Goal: Task Accomplishment & Management: Complete application form

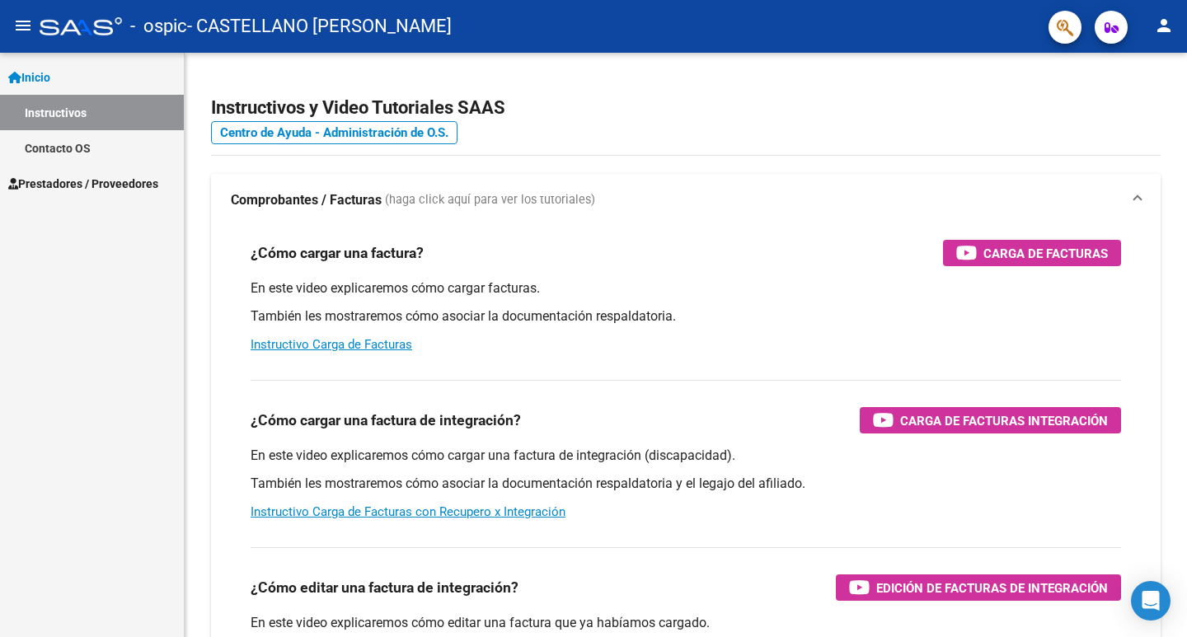
click at [21, 27] on mat-icon "menu" at bounding box center [23, 26] width 20 height 20
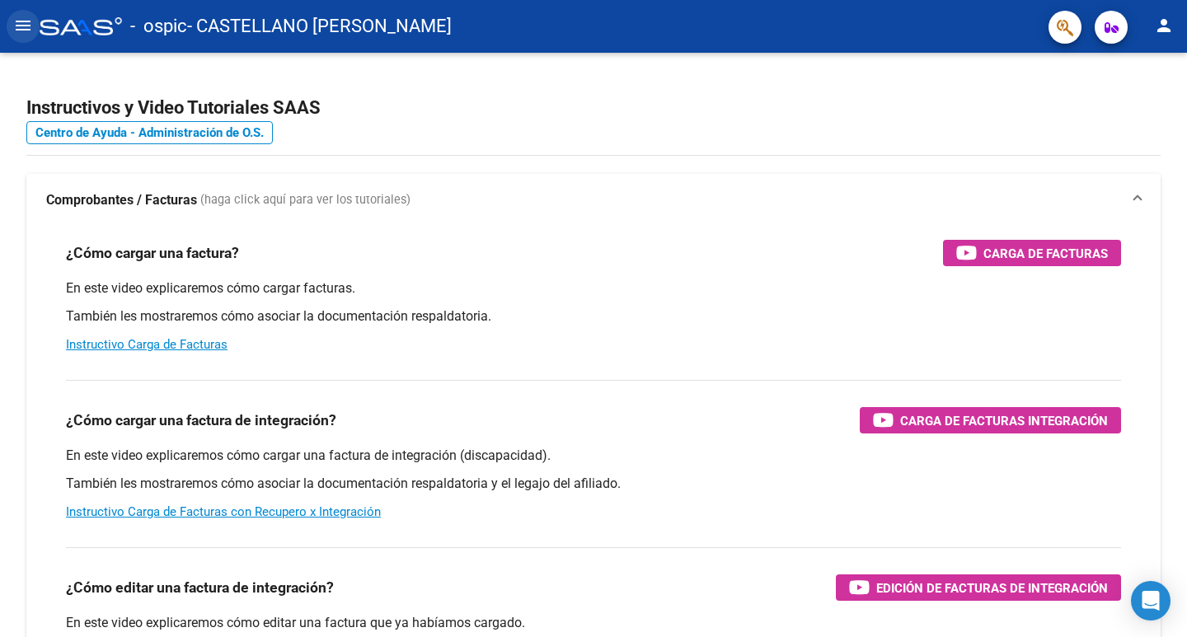
click at [33, 24] on button "menu" at bounding box center [23, 26] width 33 height 33
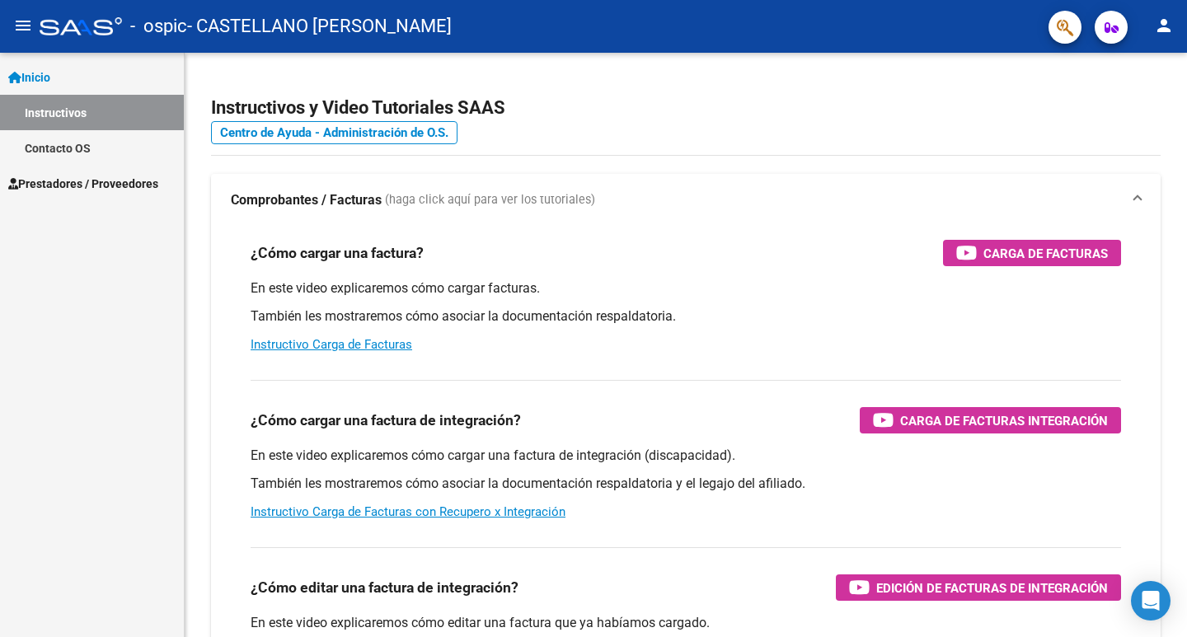
click at [119, 188] on span "Prestadores / Proveedores" at bounding box center [83, 184] width 150 height 18
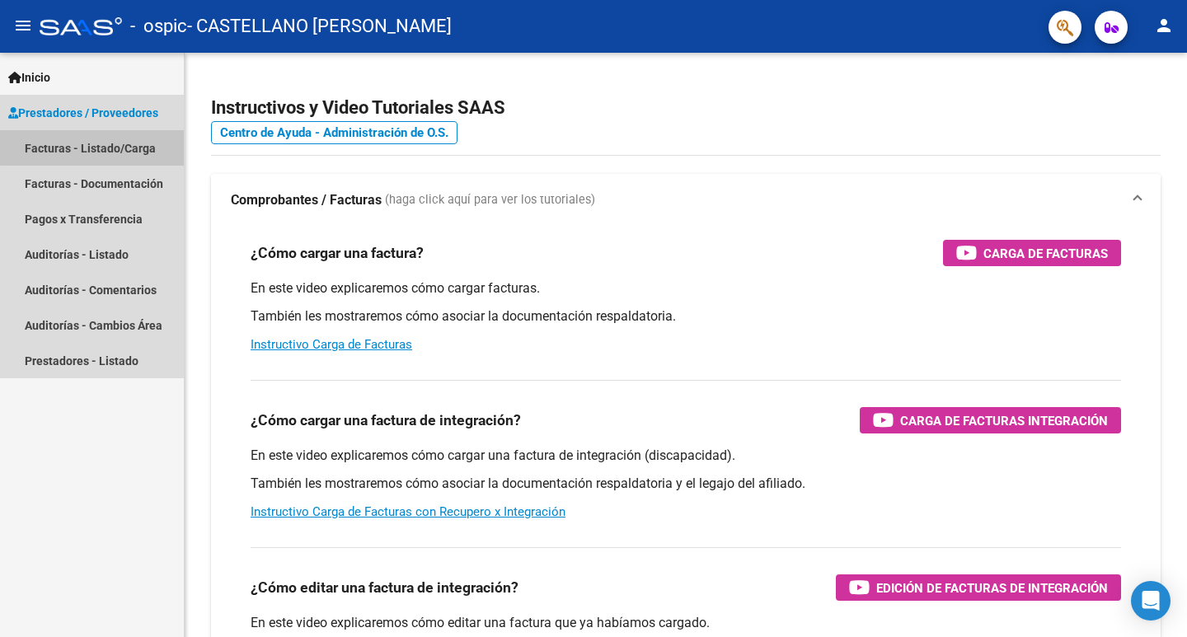
click at [133, 143] on link "Facturas - Listado/Carga" at bounding box center [92, 147] width 184 height 35
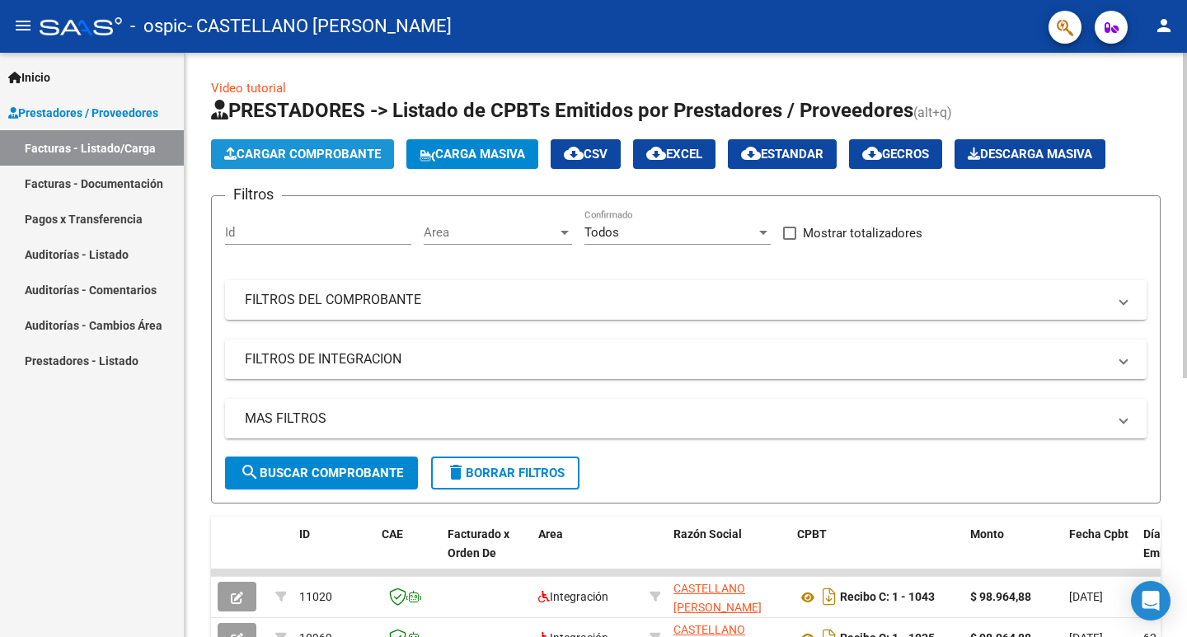
click at [337, 156] on span "Cargar Comprobante" at bounding box center [302, 154] width 157 height 15
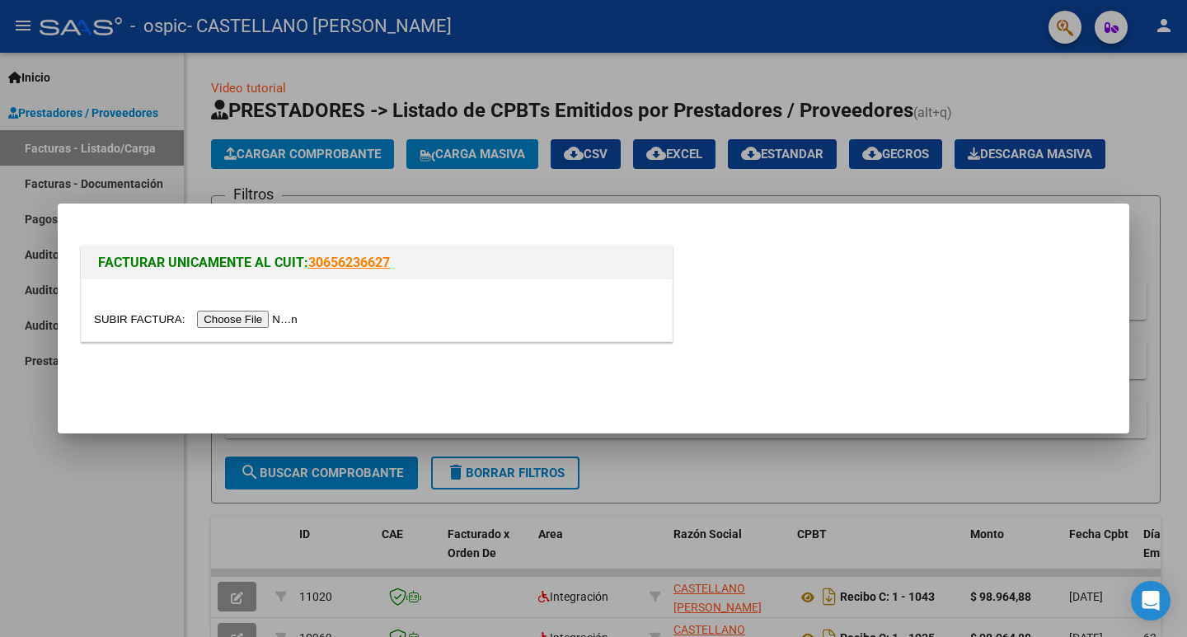
click at [272, 318] on input "file" at bounding box center [198, 319] width 209 height 17
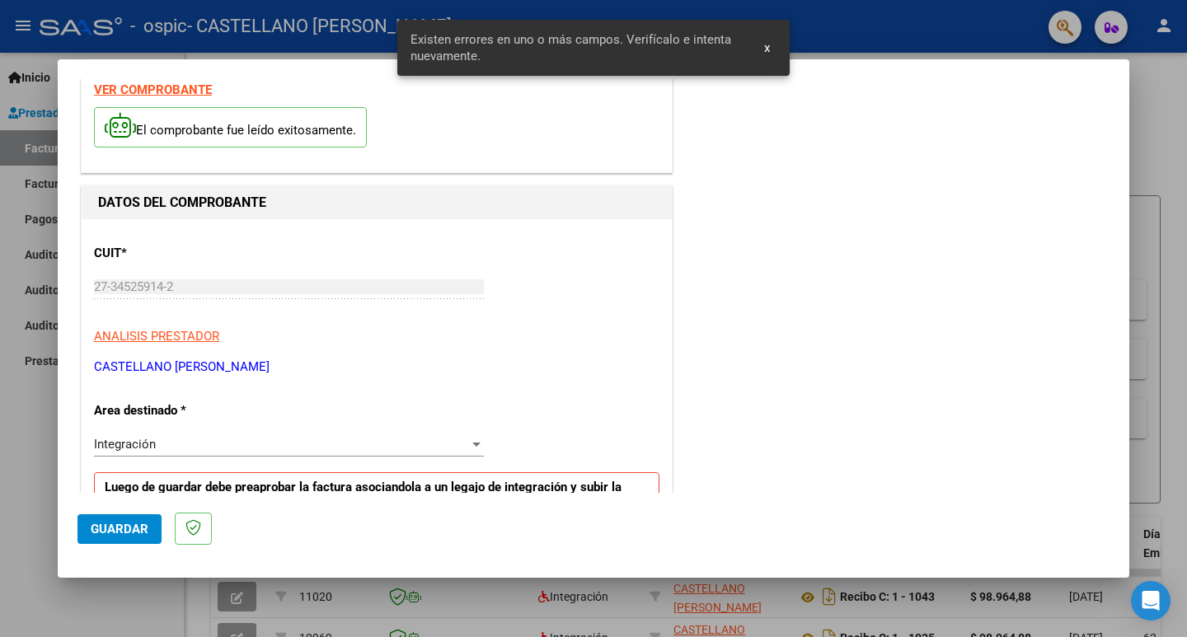
scroll to position [336, 0]
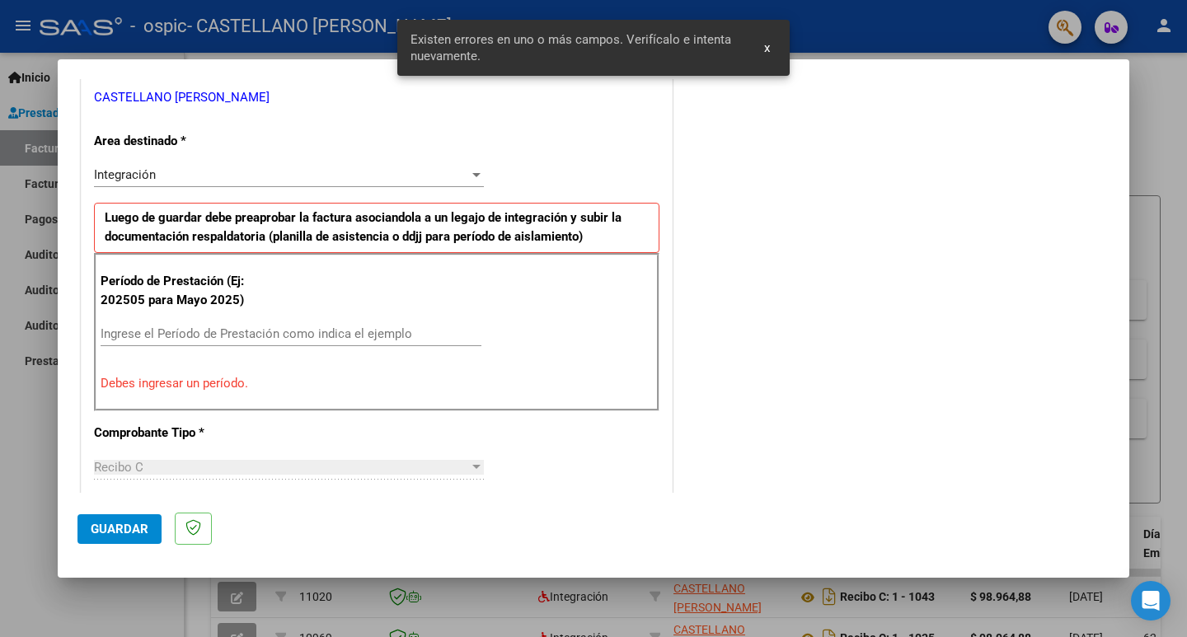
click at [143, 525] on span "Guardar" at bounding box center [120, 529] width 58 height 15
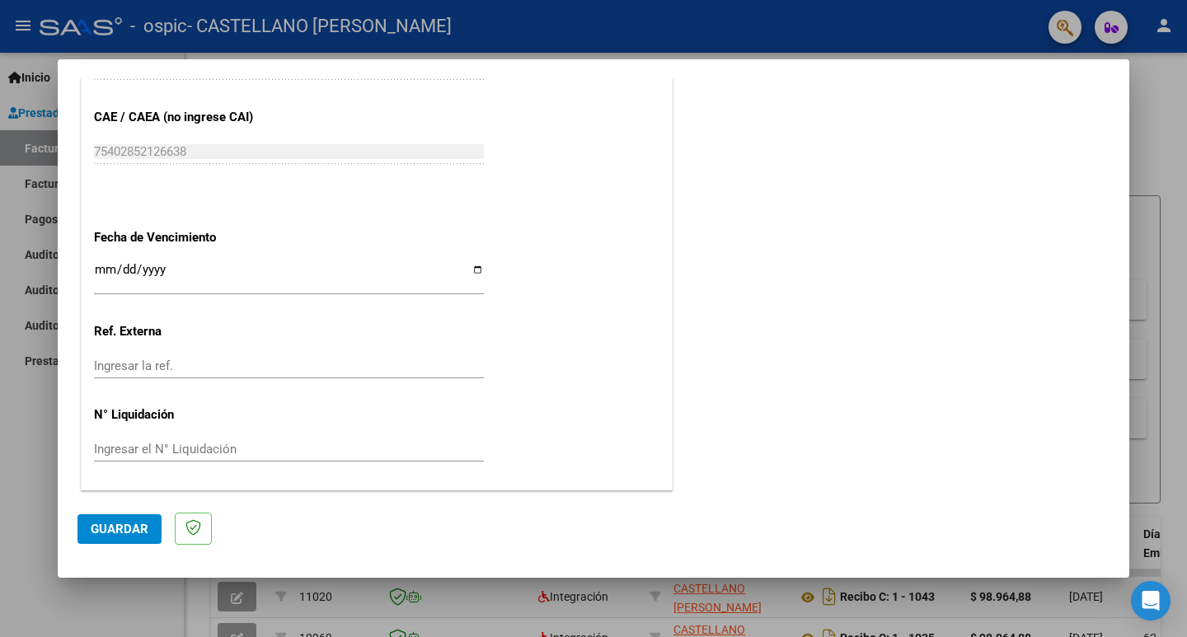
scroll to position [1081, 0]
click at [106, 270] on input "Ingresar la fecha" at bounding box center [289, 275] width 390 height 26
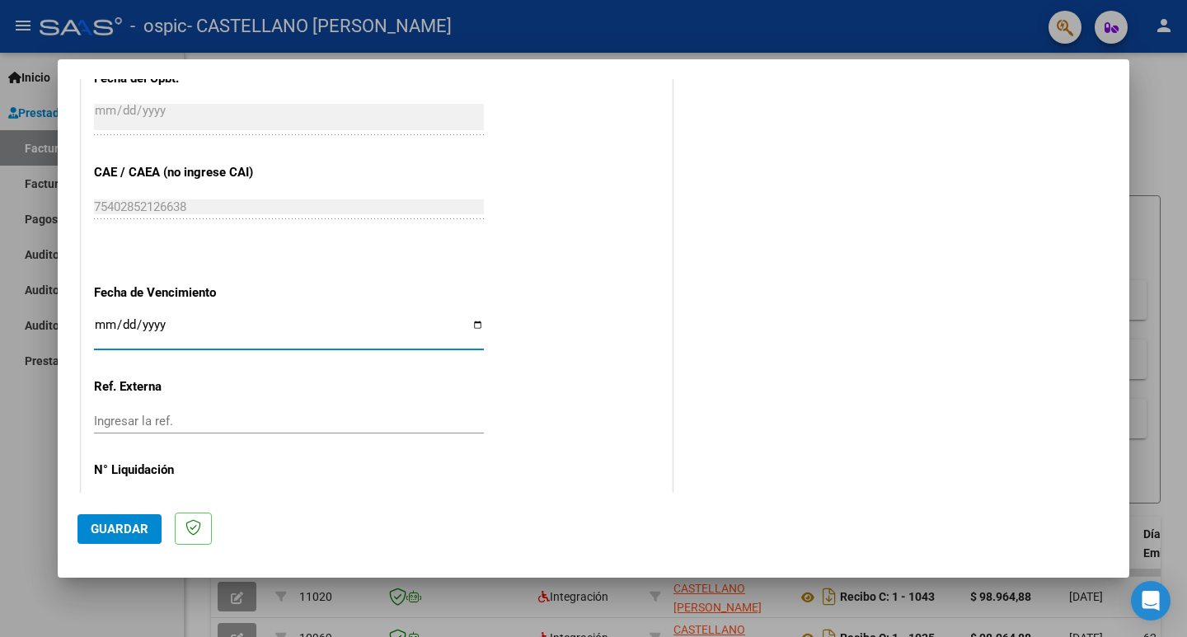
scroll to position [998, 0]
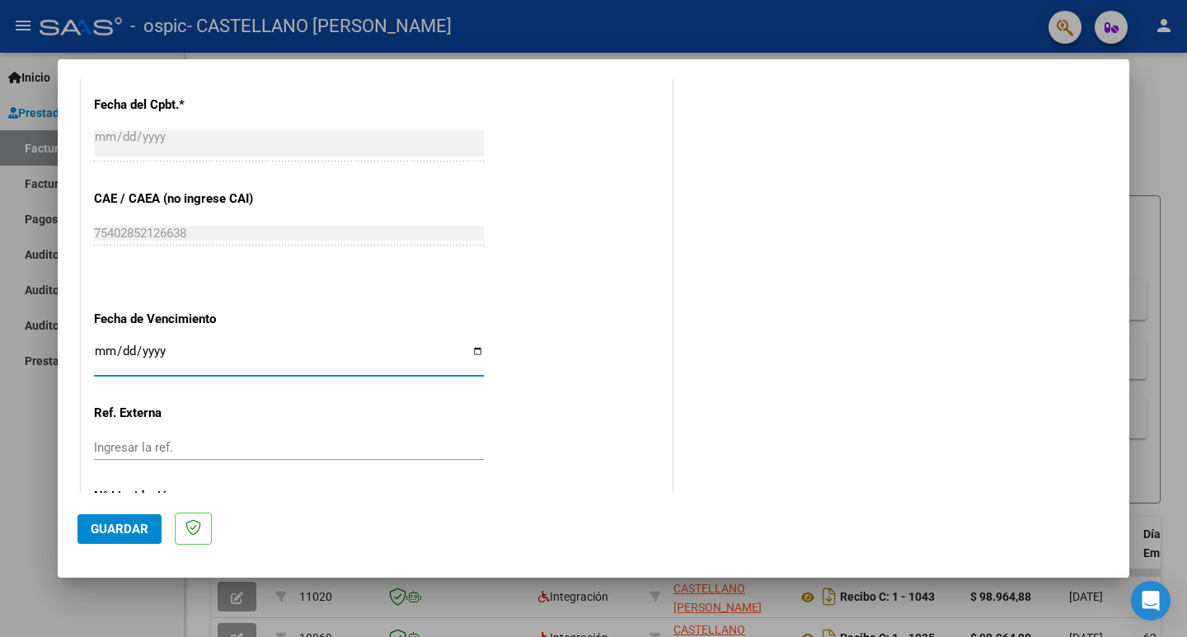
click at [104, 351] on input "Ingresar la fecha" at bounding box center [289, 358] width 390 height 26
click at [107, 352] on input "Ingresar la fecha" at bounding box center [289, 358] width 390 height 26
click at [472, 350] on input "Ingresar la fecha" at bounding box center [289, 358] width 390 height 26
type input "[DATE]"
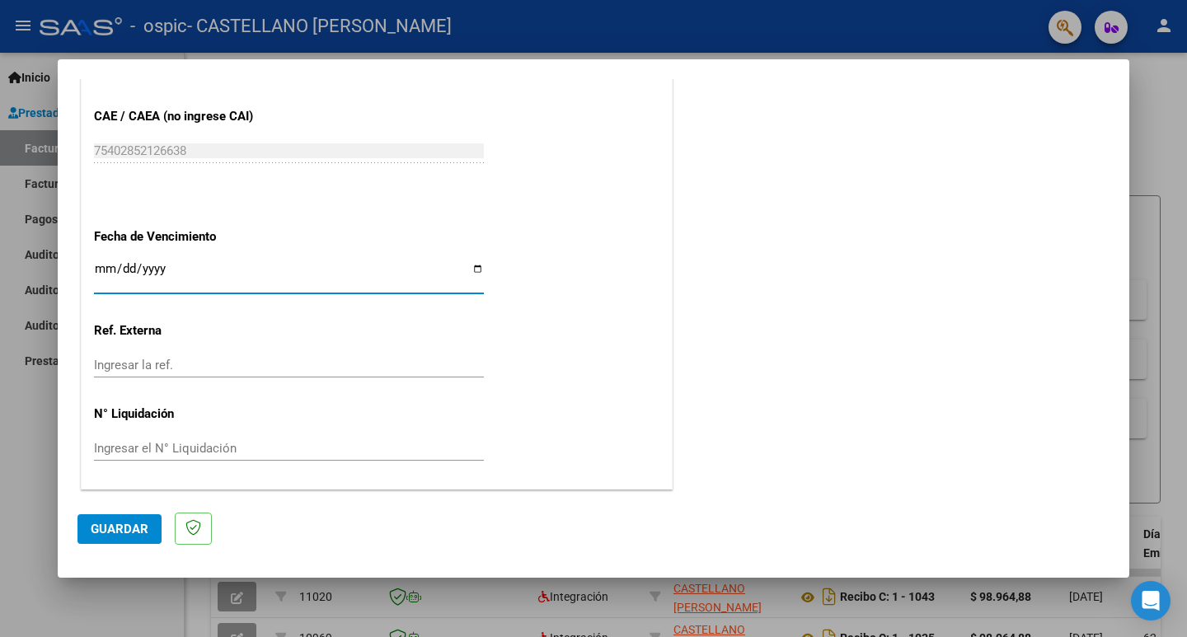
click at [146, 534] on span "Guardar" at bounding box center [120, 529] width 58 height 15
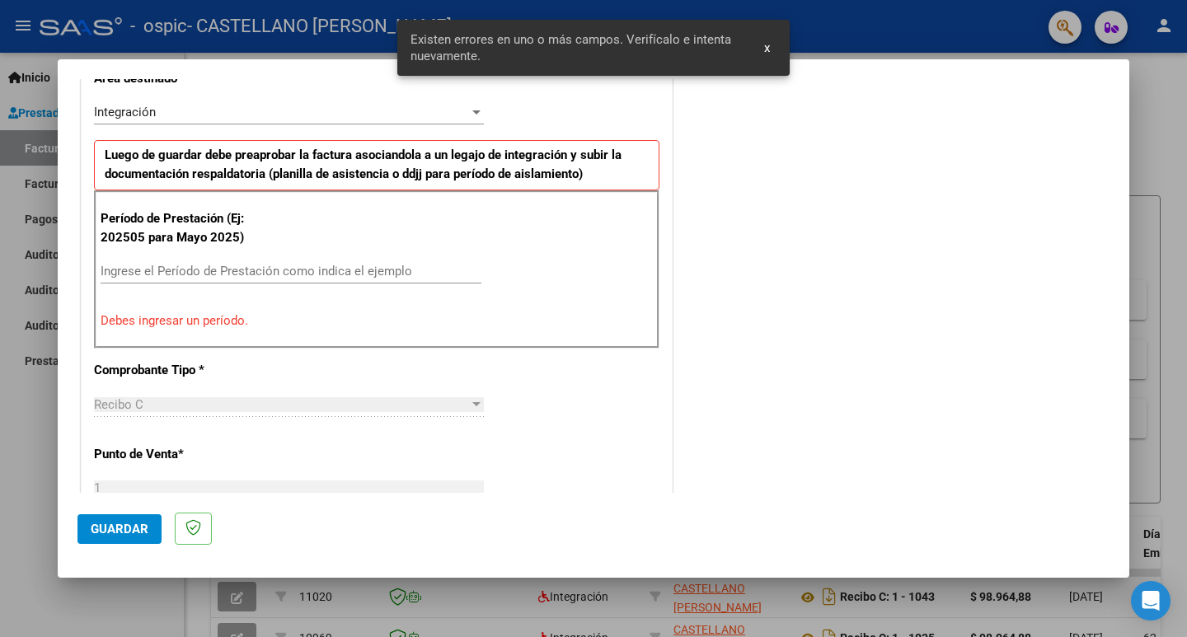
scroll to position [367, 0]
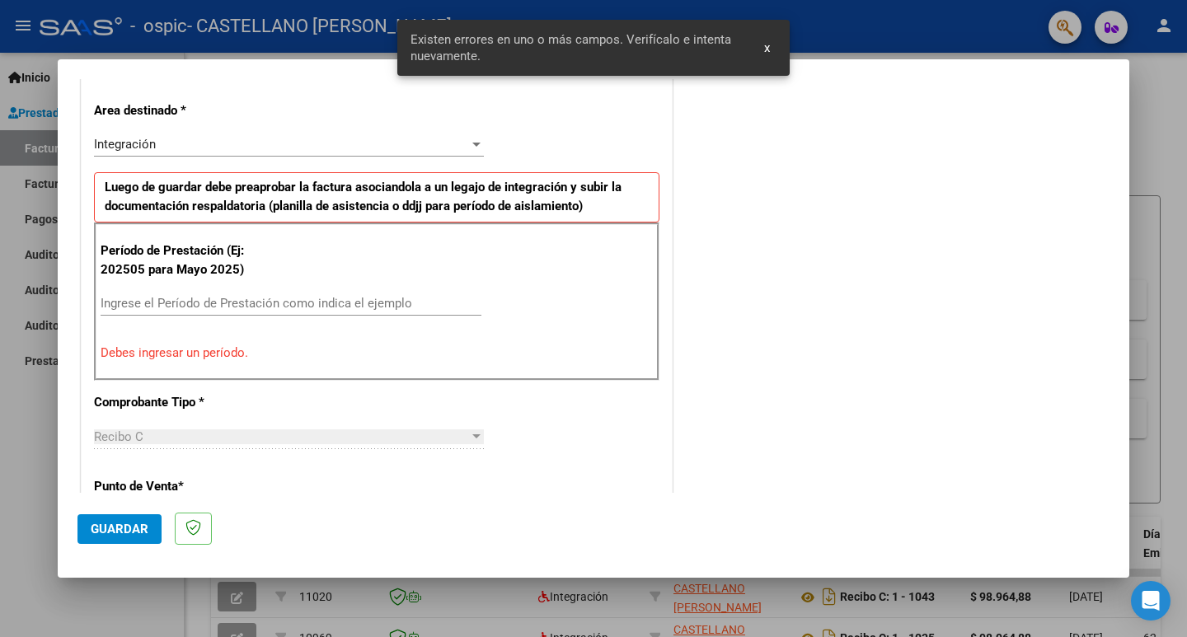
click at [169, 307] on input "Ingrese el Período de Prestación como indica el ejemplo" at bounding box center [291, 303] width 381 height 15
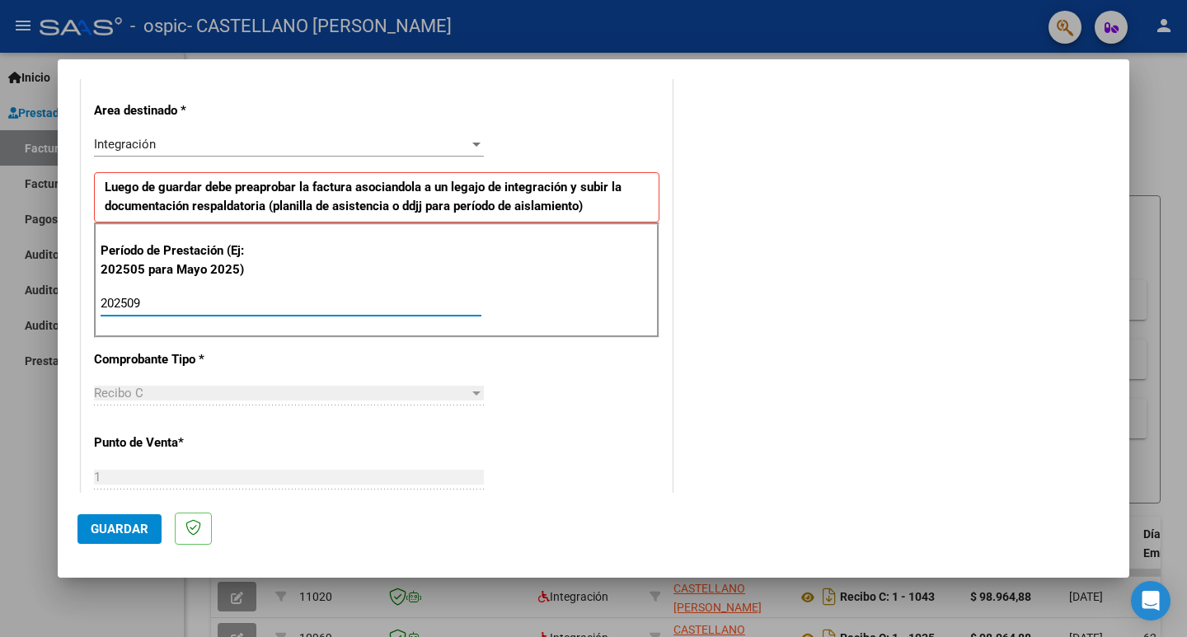
type input "202509"
click at [132, 527] on span "Guardar" at bounding box center [120, 529] width 58 height 15
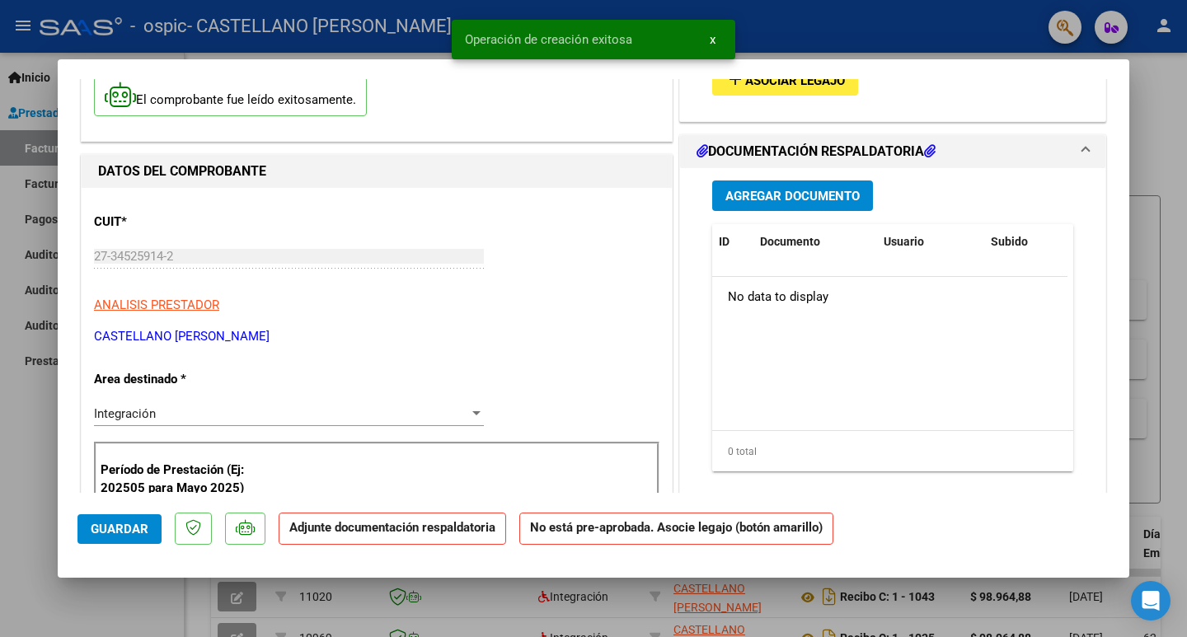
scroll to position [0, 0]
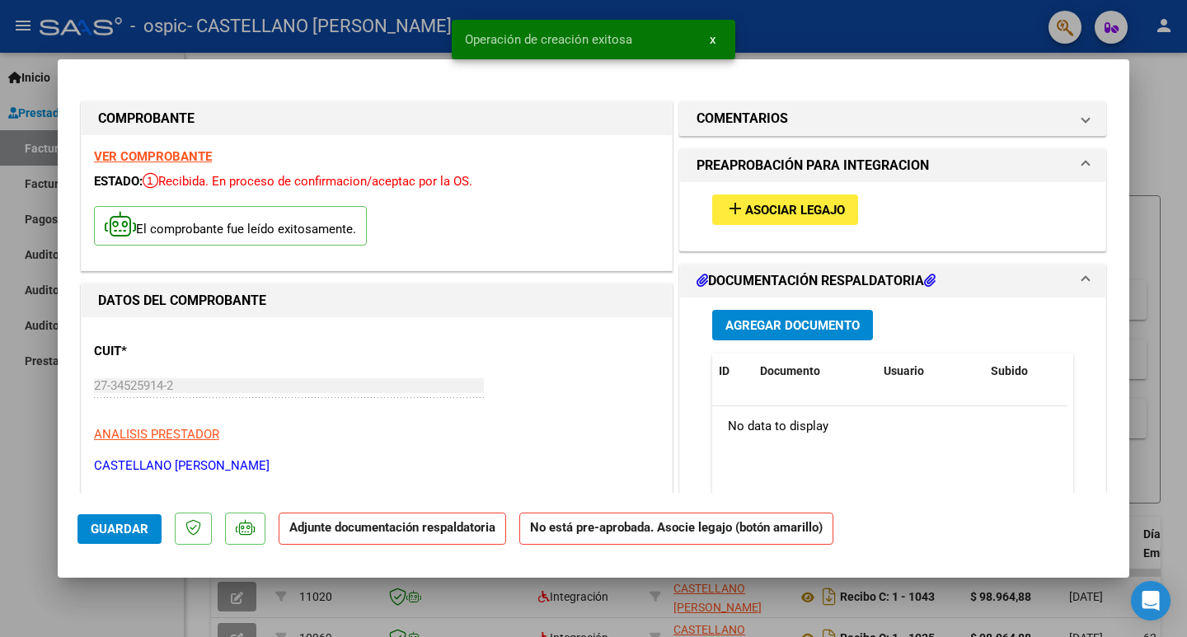
click at [807, 214] on span "Asociar Legajo" at bounding box center [795, 210] width 100 height 15
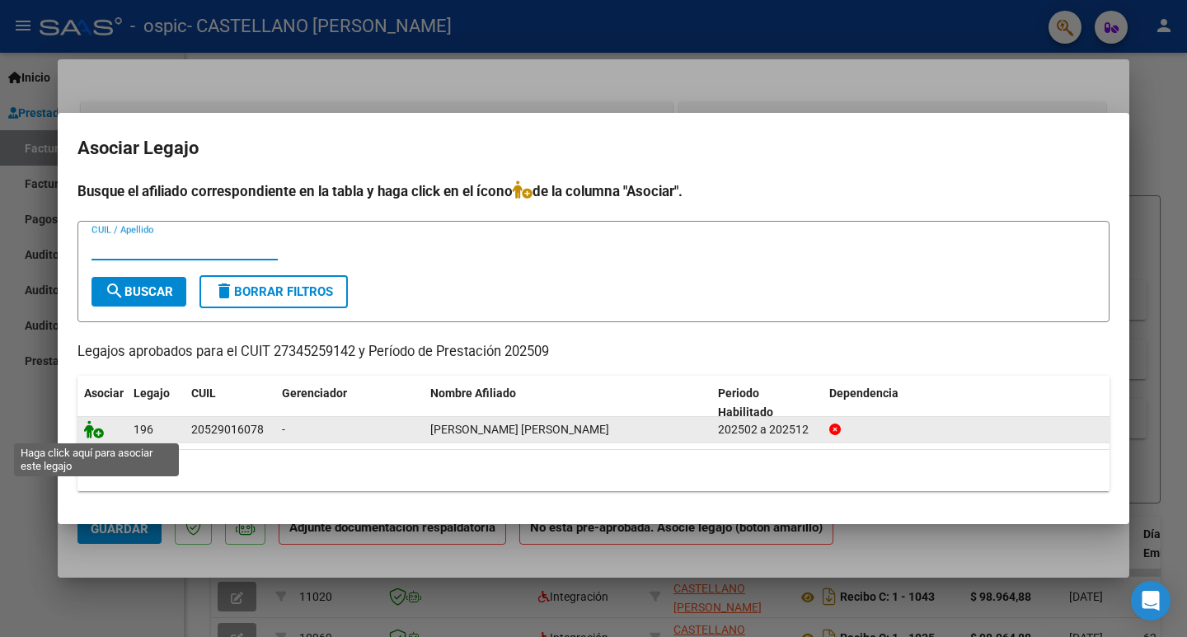
click at [96, 432] on icon at bounding box center [94, 429] width 20 height 18
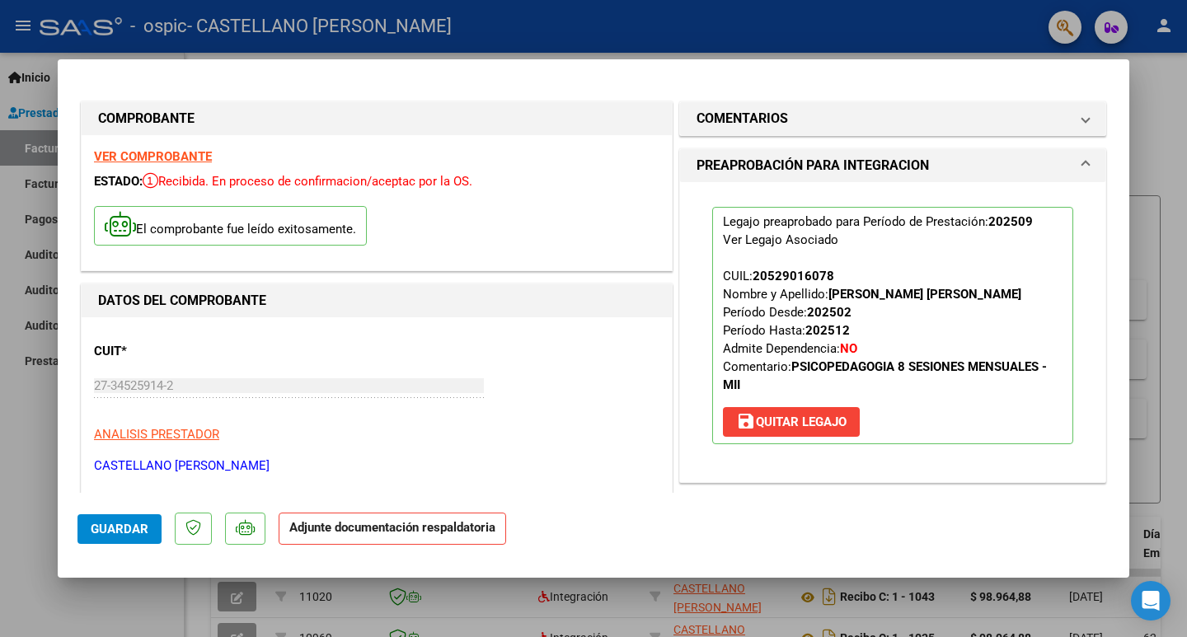
scroll to position [247, 0]
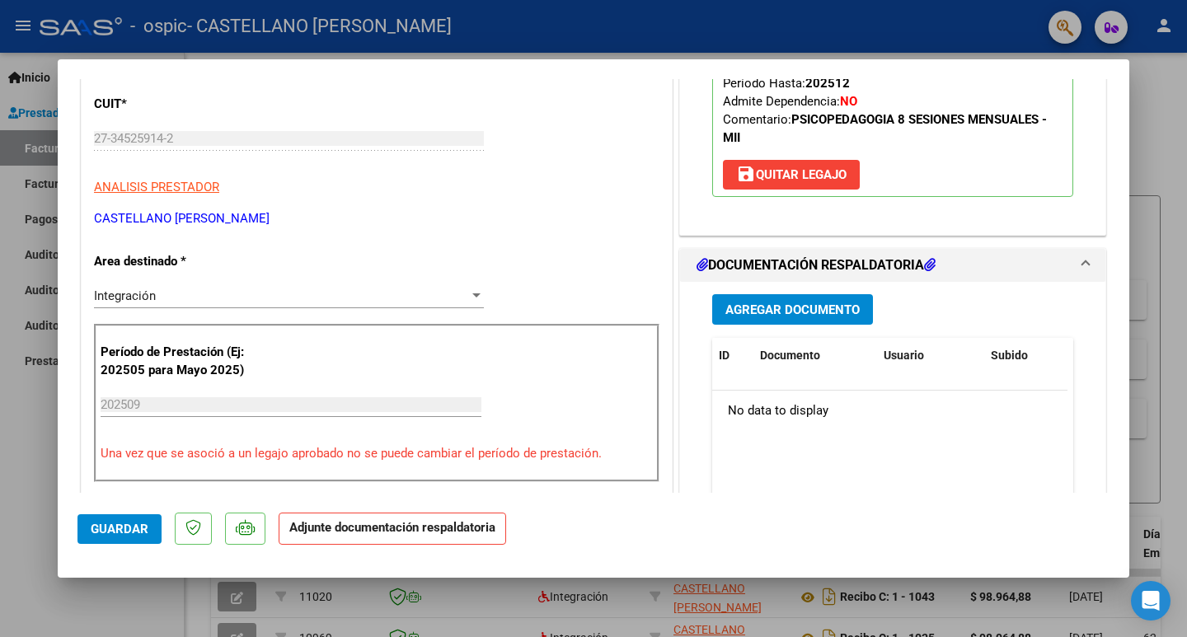
click at [813, 306] on span "Agregar Documento" at bounding box center [792, 309] width 134 height 15
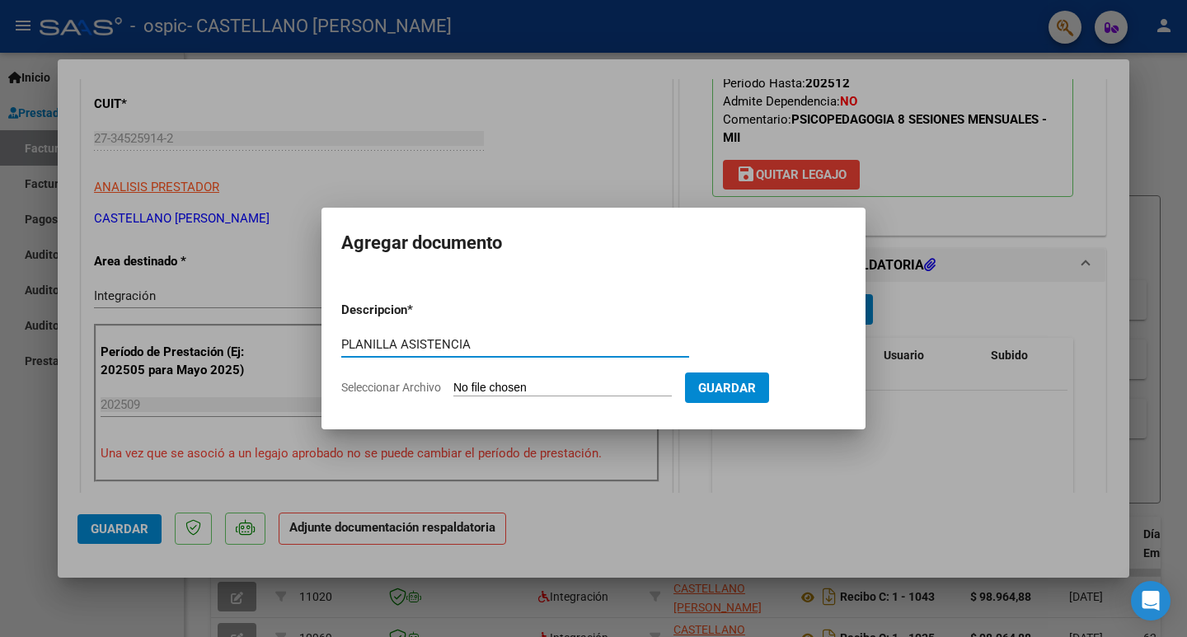
type input "PLANILLA ASISTENCIA"
click at [489, 386] on input "Seleccionar Archivo" at bounding box center [562, 389] width 218 height 16
type input "C:\fakepath\[PERSON_NAME] septiembre.pdf"
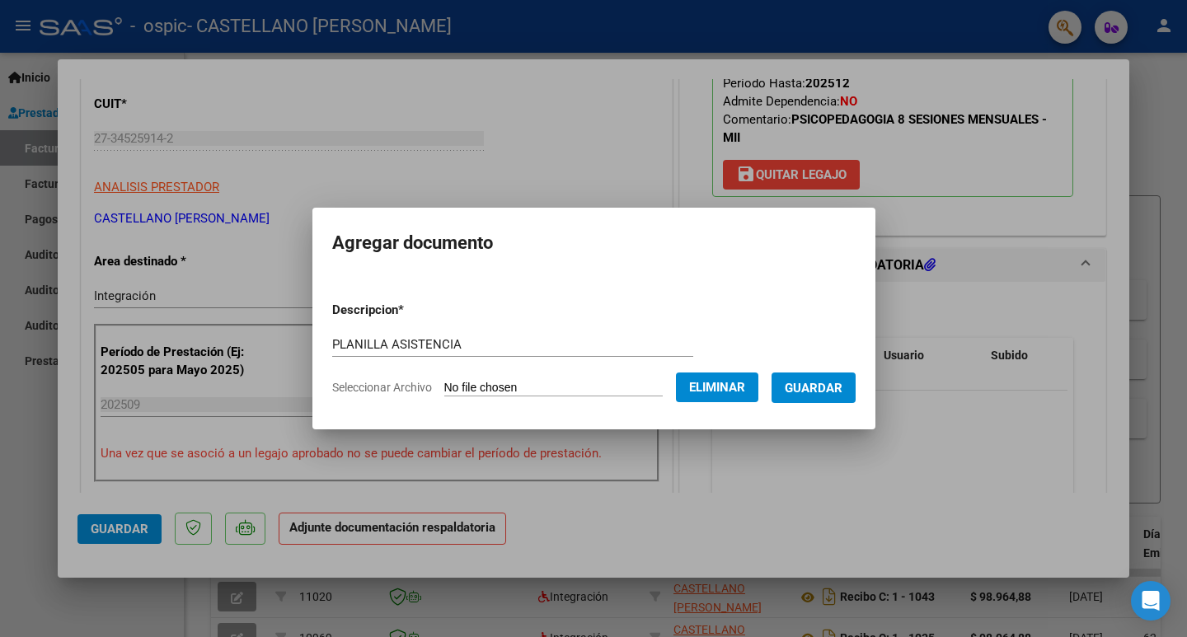
click at [812, 396] on button "Guardar" at bounding box center [813, 388] width 84 height 30
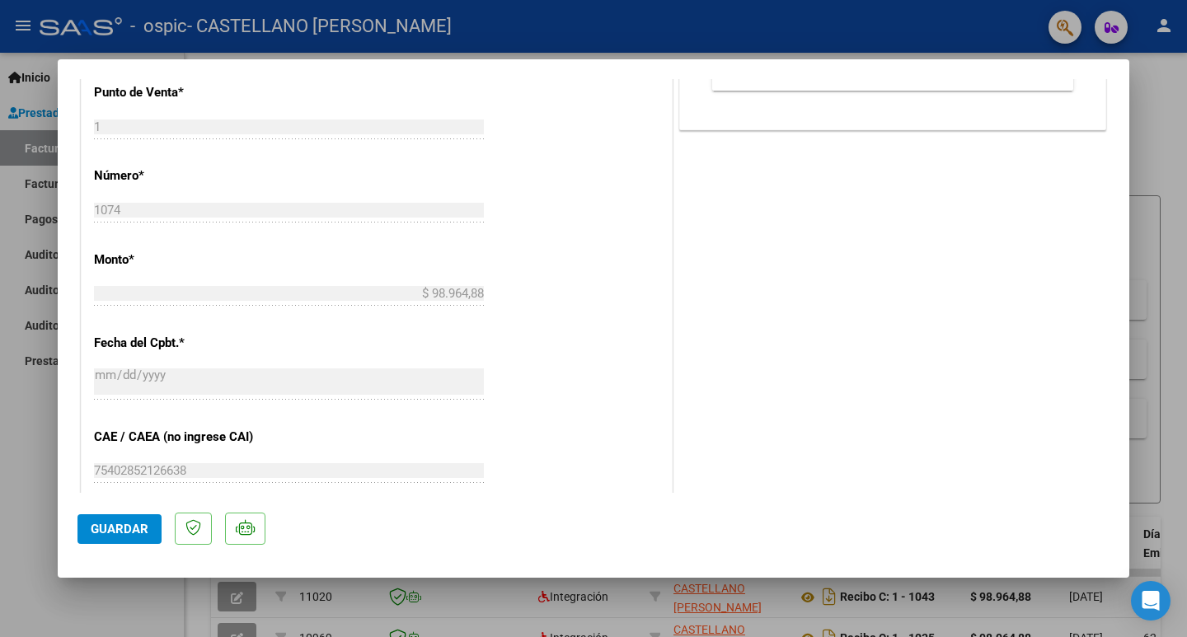
scroll to position [1062, 0]
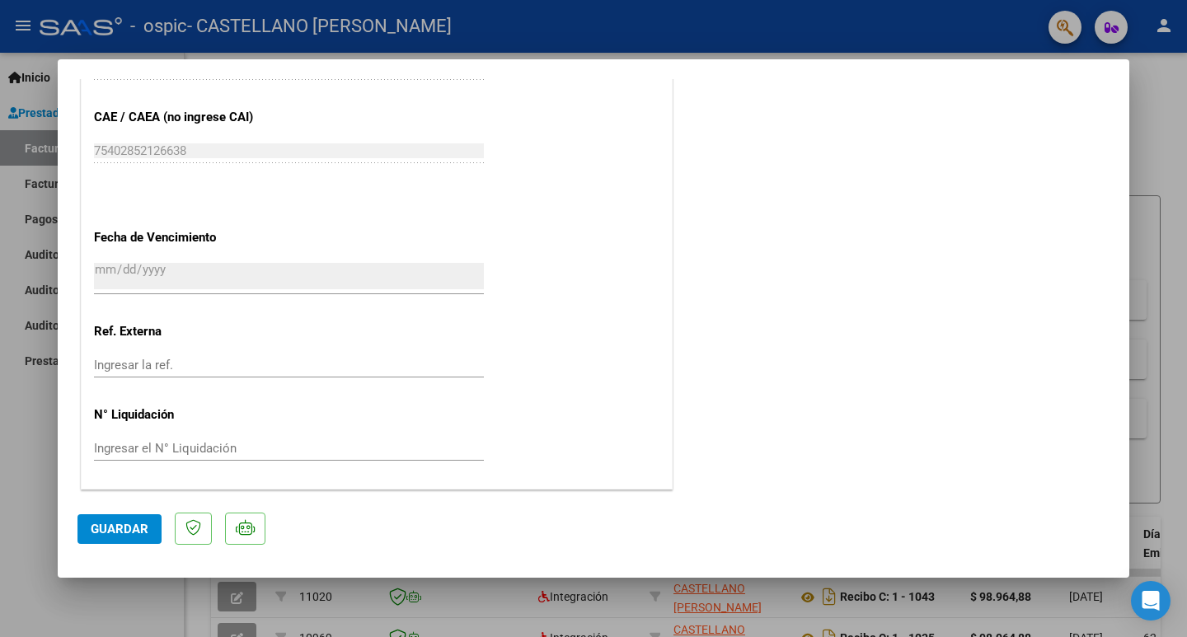
click at [126, 523] on span "Guardar" at bounding box center [120, 529] width 58 height 15
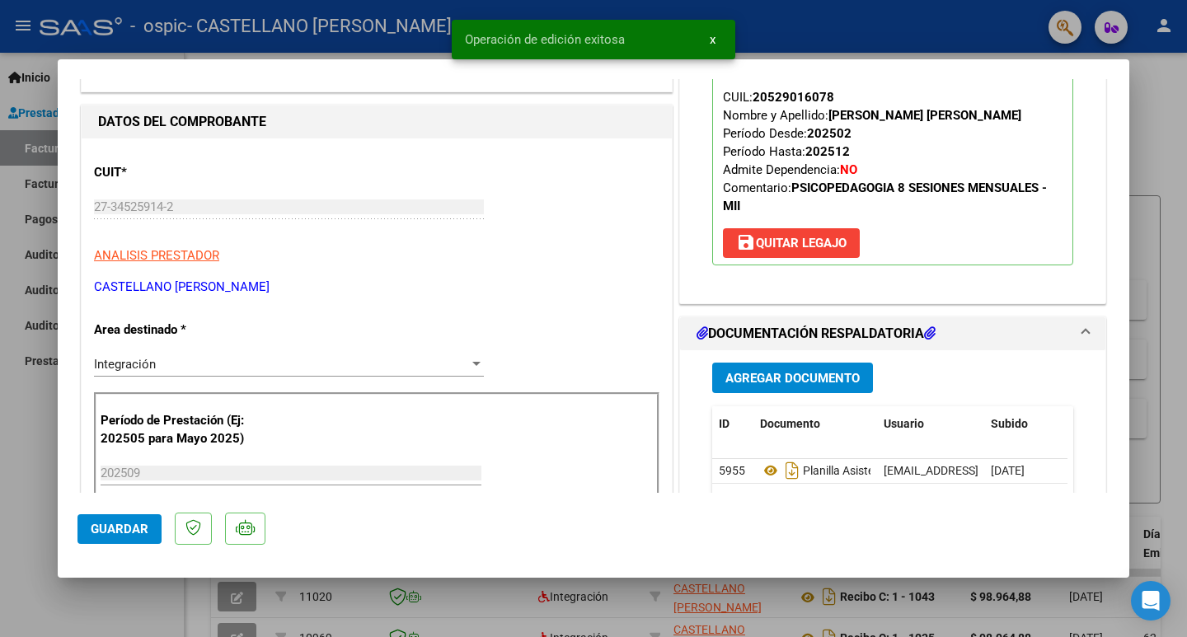
scroll to position [330, 0]
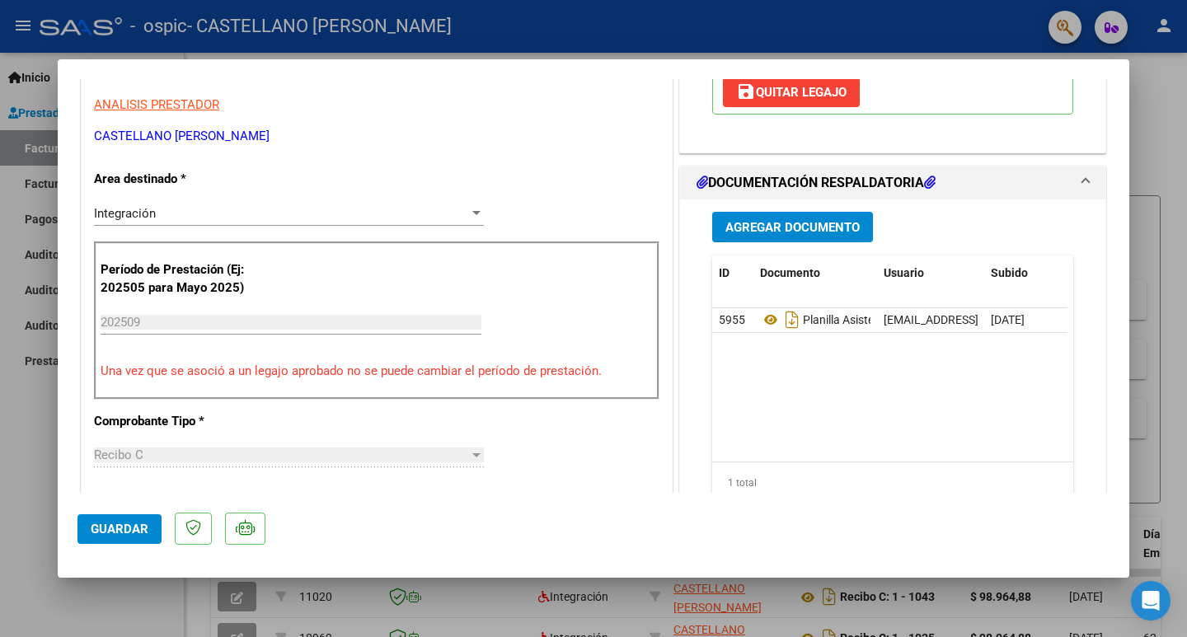
click at [781, 227] on span "Agregar Documento" at bounding box center [792, 227] width 134 height 15
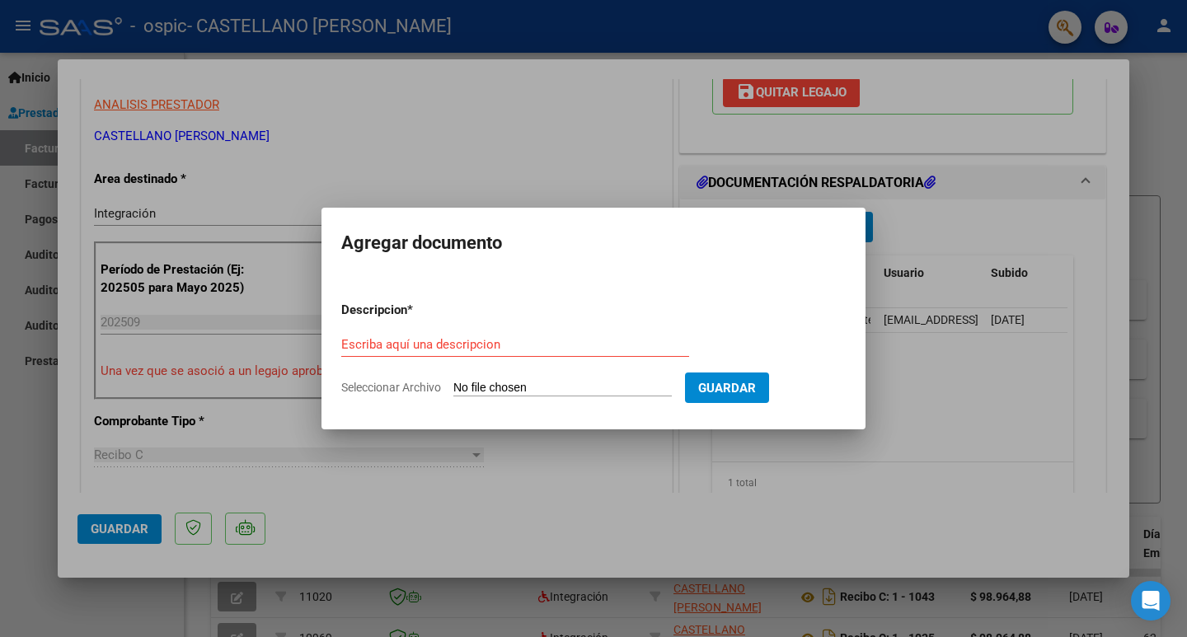
click at [515, 136] on div at bounding box center [593, 318] width 1187 height 637
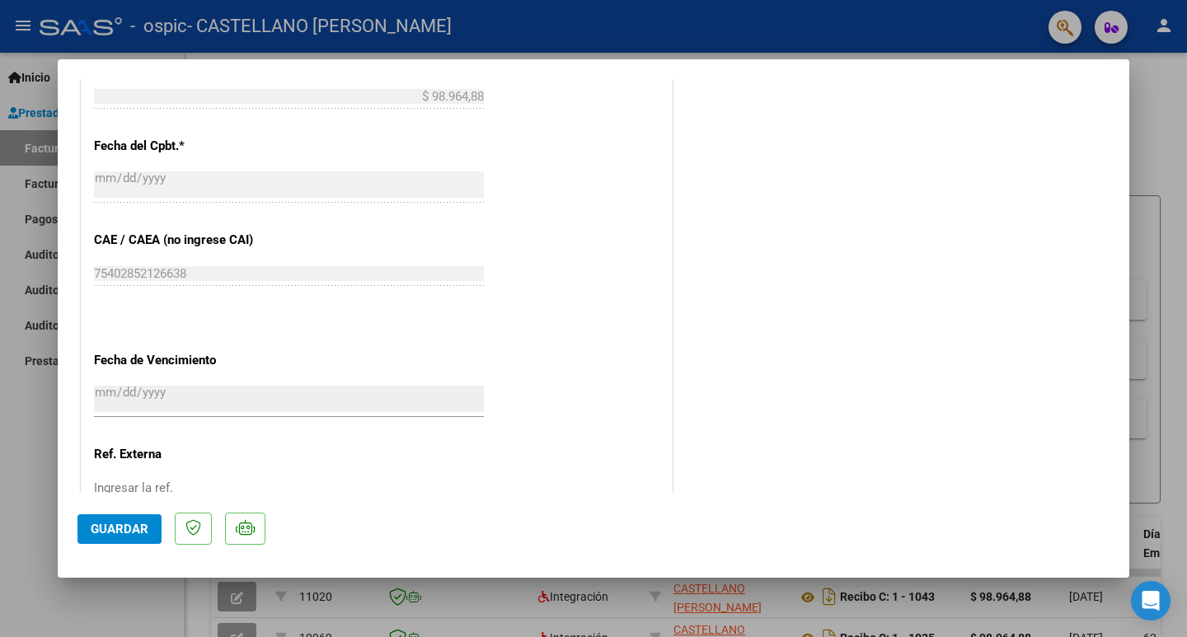
scroll to position [1062, 0]
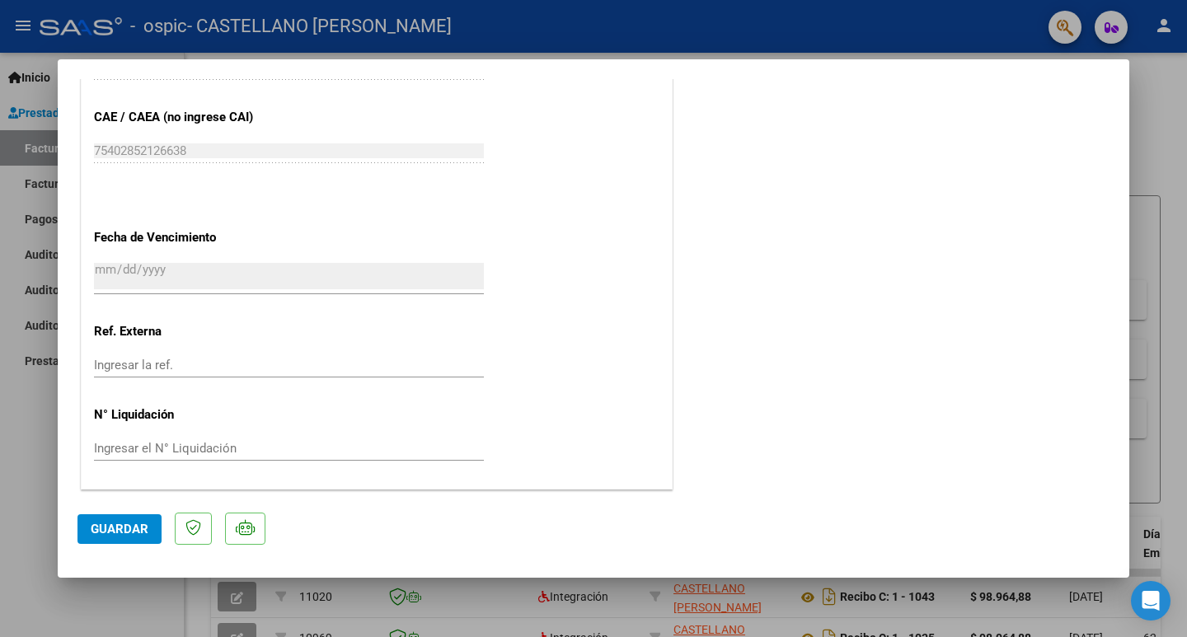
click at [147, 527] on span "Guardar" at bounding box center [120, 529] width 58 height 15
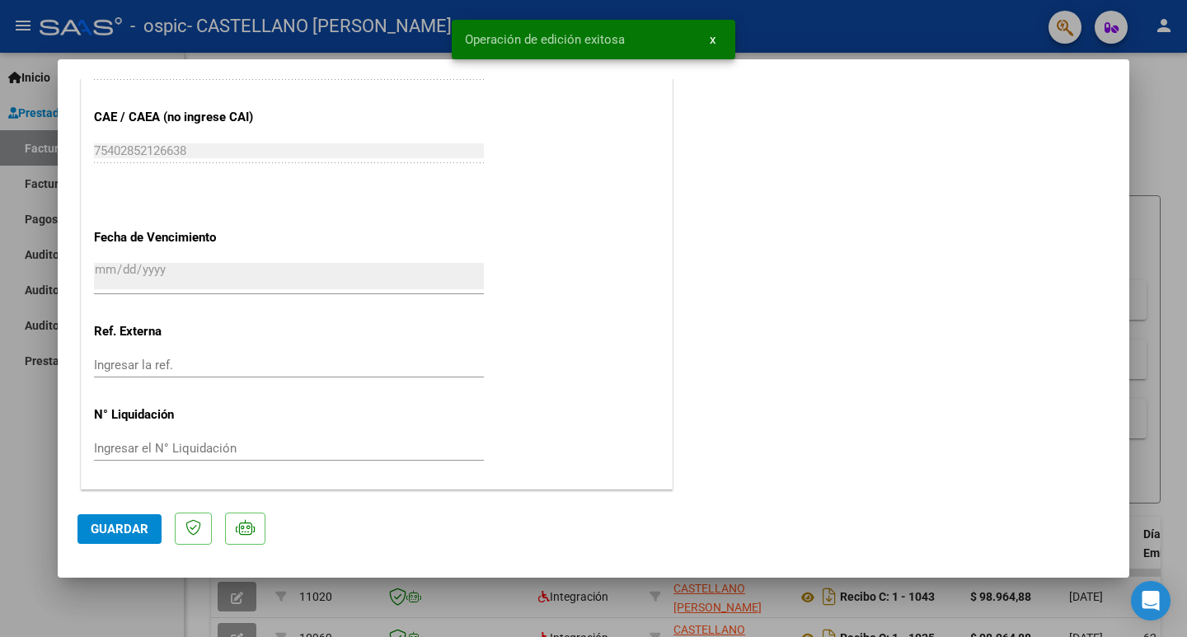
click at [710, 42] on span "x" at bounding box center [713, 39] width 6 height 15
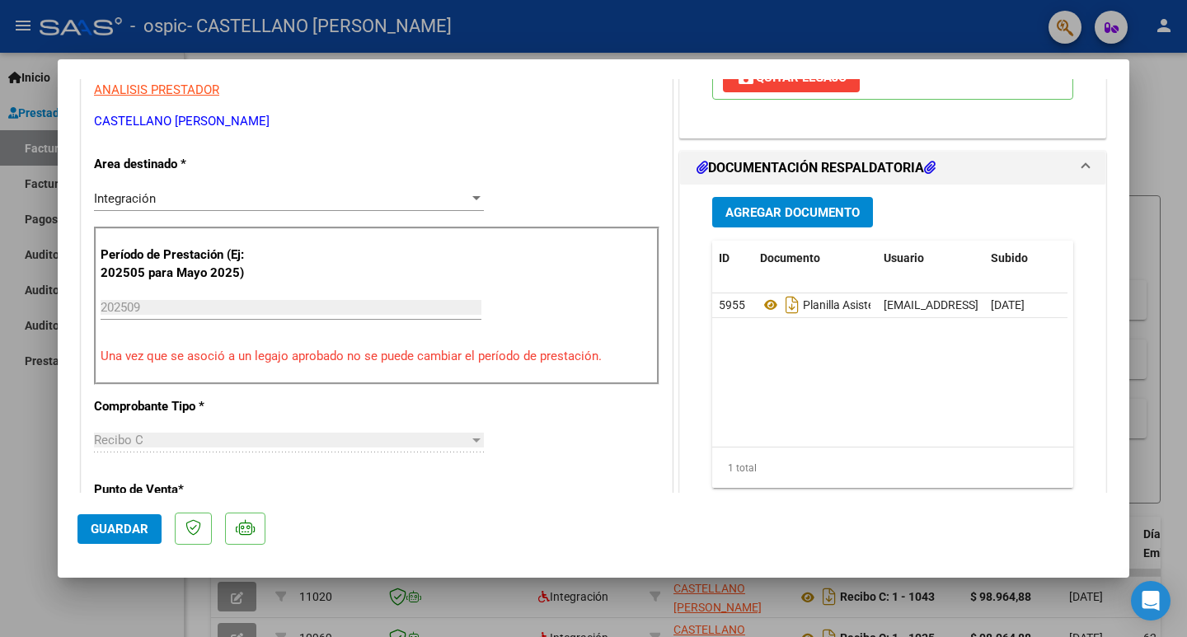
scroll to position [155, 0]
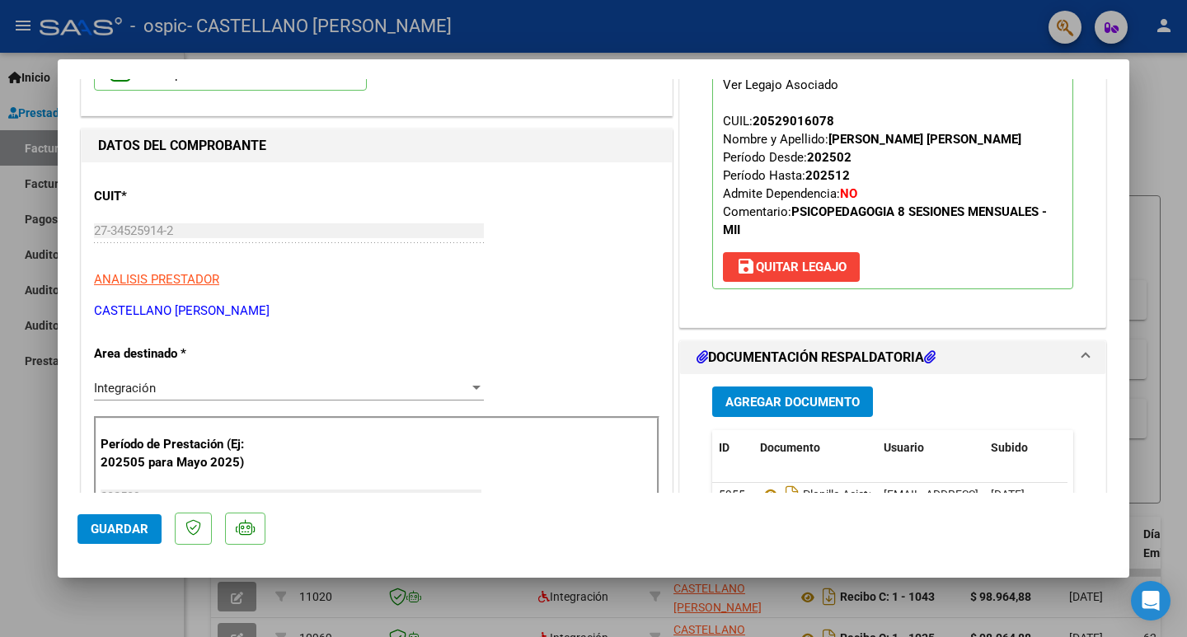
click at [734, 22] on div at bounding box center [593, 318] width 1187 height 637
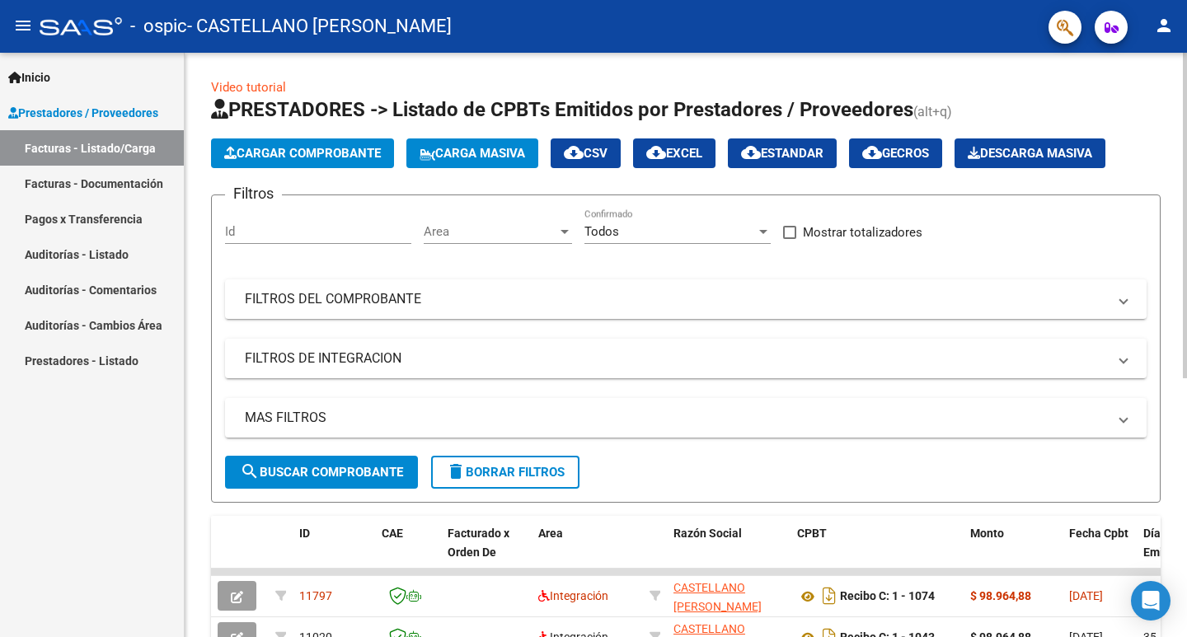
scroll to position [0, 0]
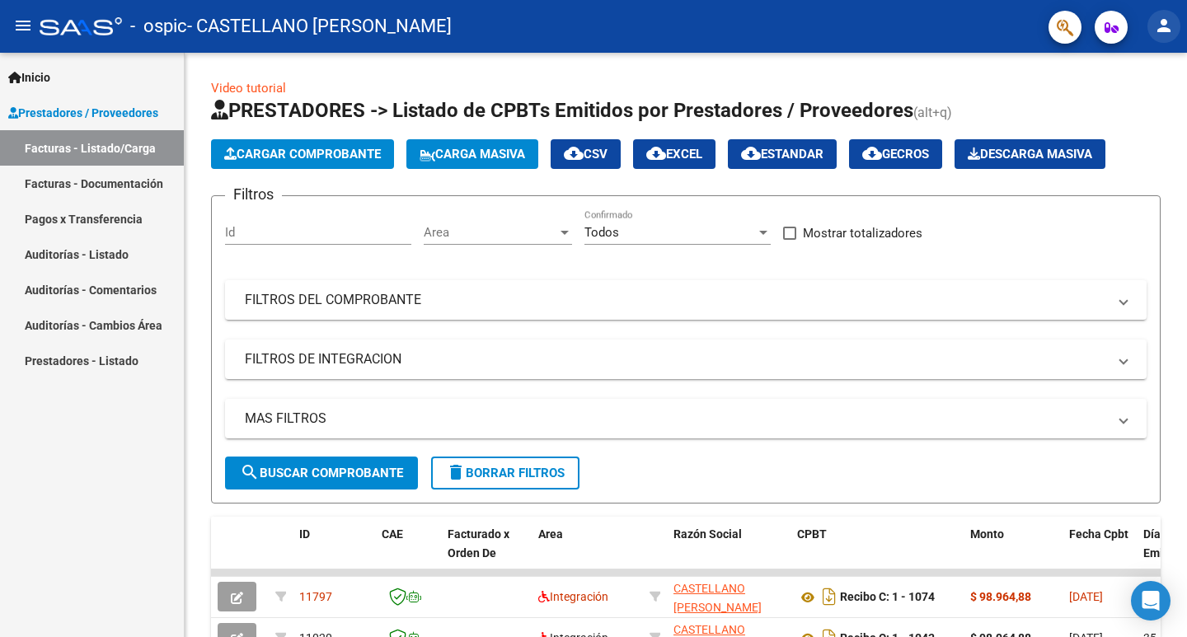
click at [1170, 34] on mat-icon "person" at bounding box center [1164, 26] width 20 height 20
click at [1135, 104] on button "exit_to_app Salir" at bounding box center [1130, 109] width 101 height 40
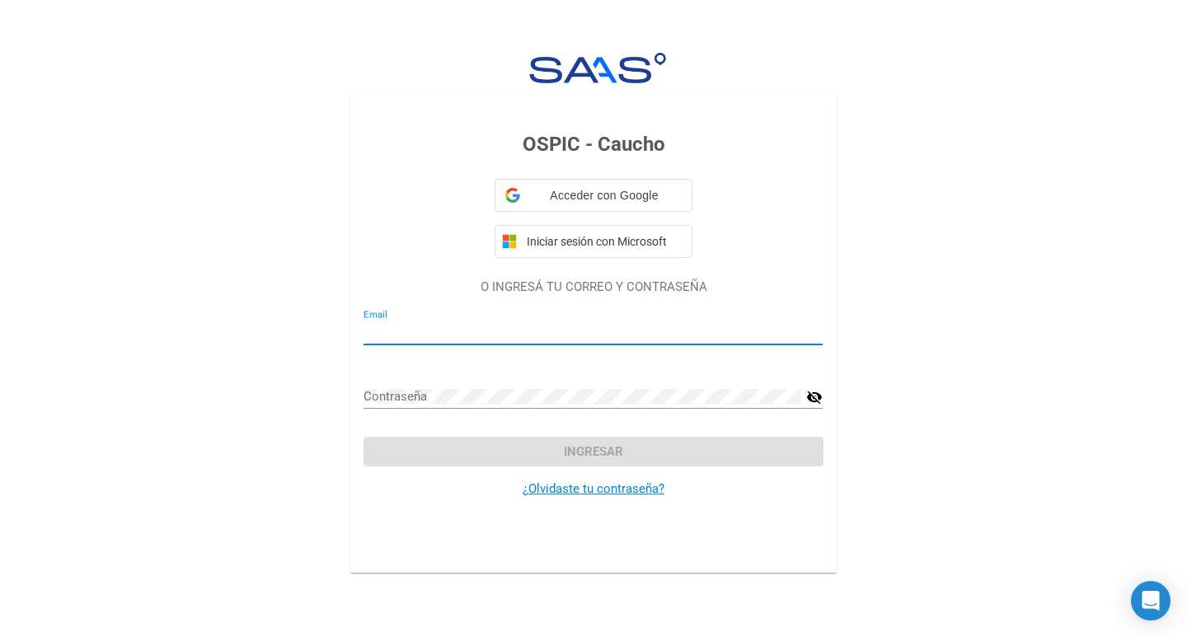
type input "[EMAIL_ADDRESS][DOMAIN_NAME]"
